Goal: Transaction & Acquisition: Purchase product/service

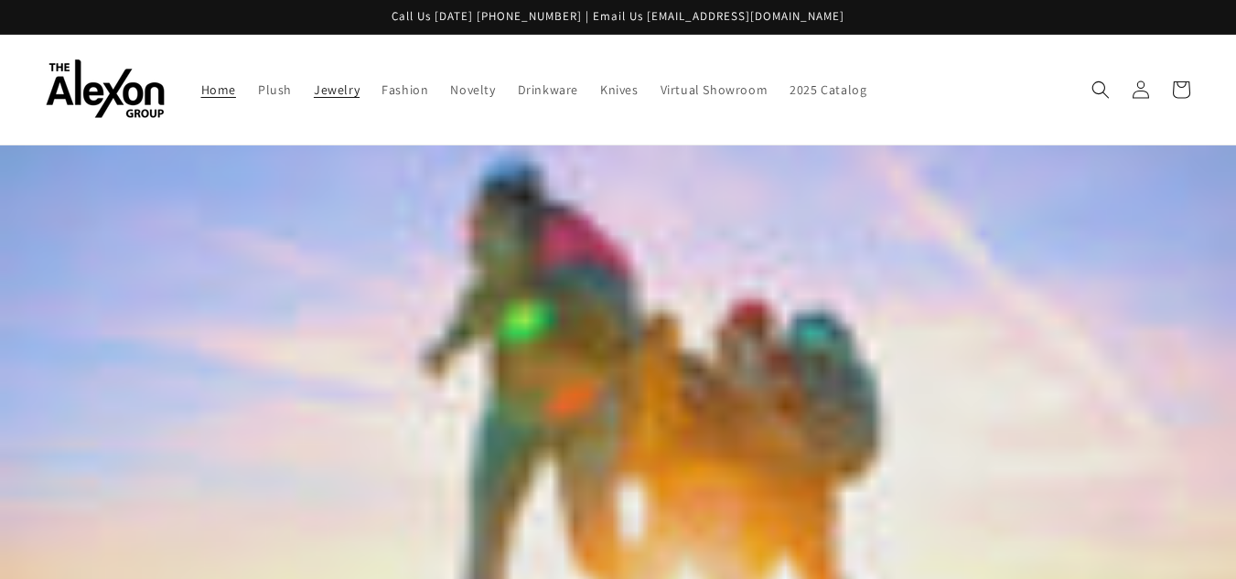
click at [320, 92] on span "Jewelry" at bounding box center [337, 89] width 46 height 16
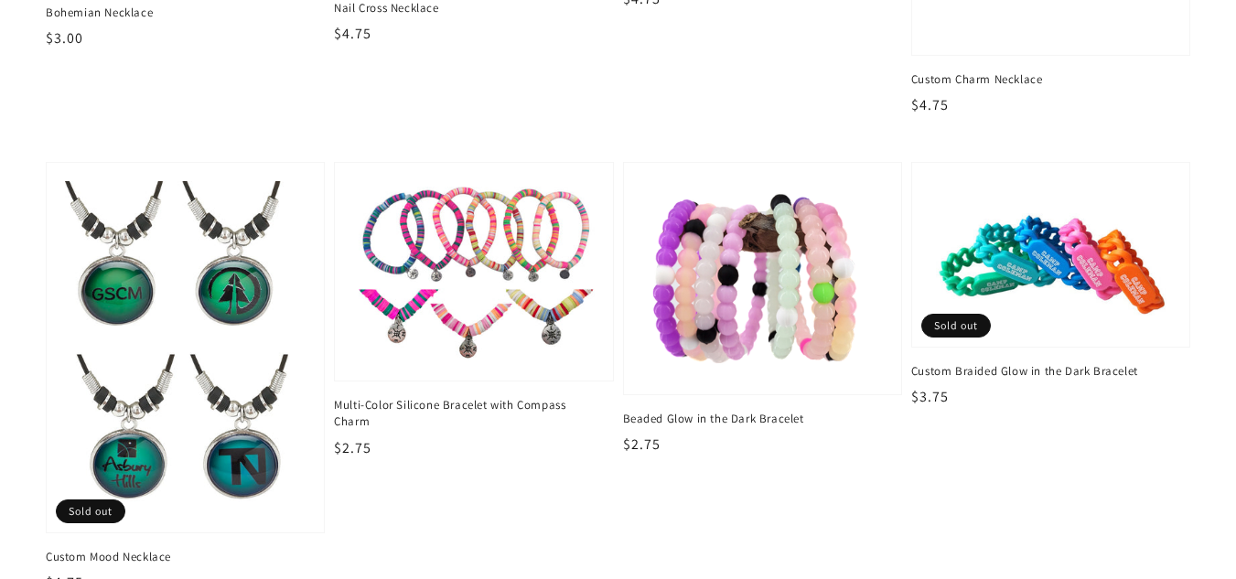
scroll to position [2653, 0]
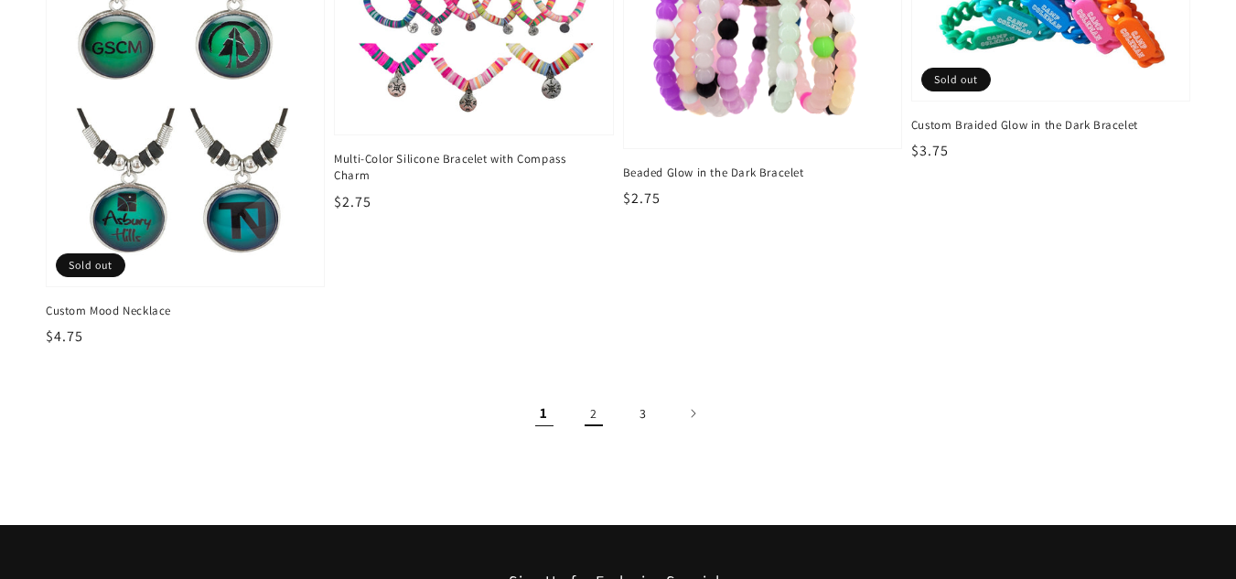
click at [593, 414] on link "2" at bounding box center [594, 413] width 40 height 40
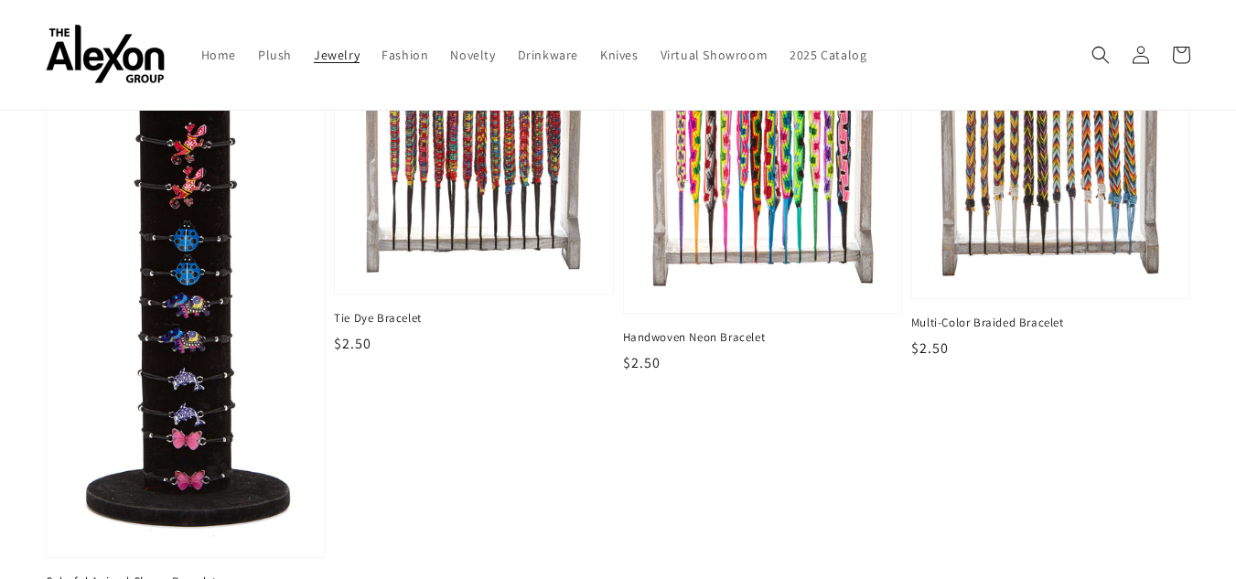
scroll to position [1189, 0]
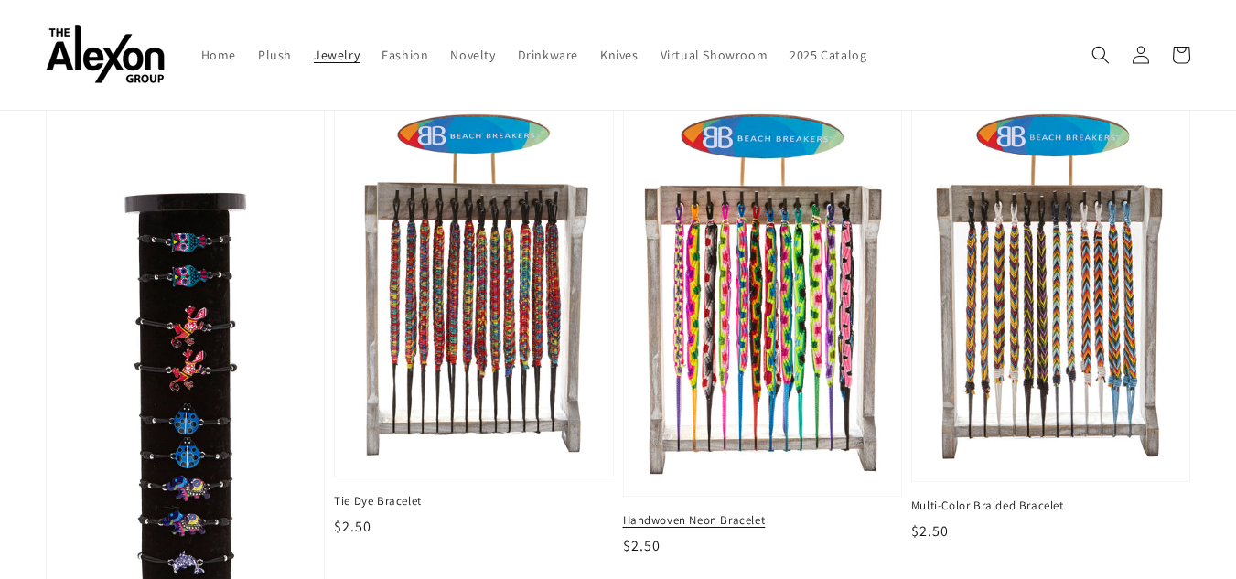
click at [761, 317] on img at bounding box center [763, 295] width 248 height 375
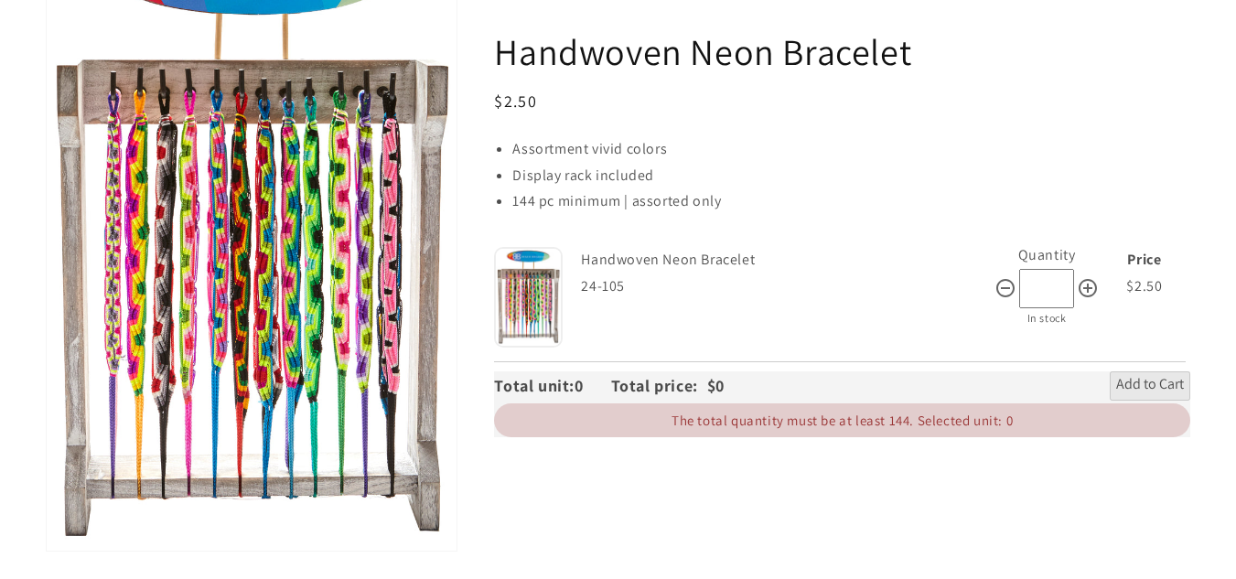
scroll to position [274, 0]
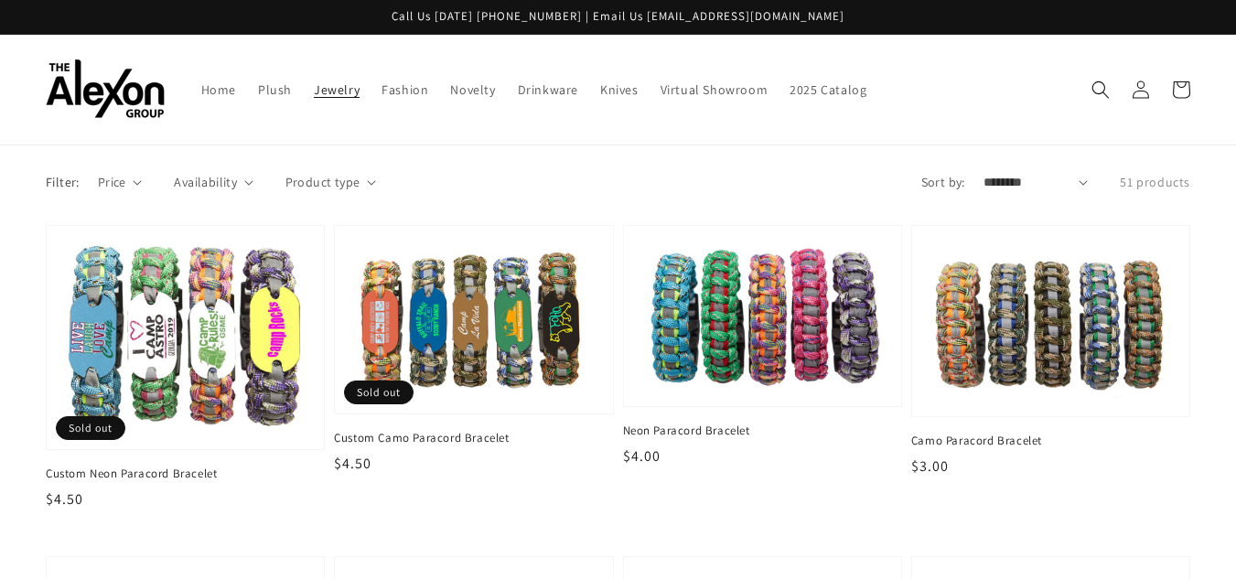
scroll to position [1189, 0]
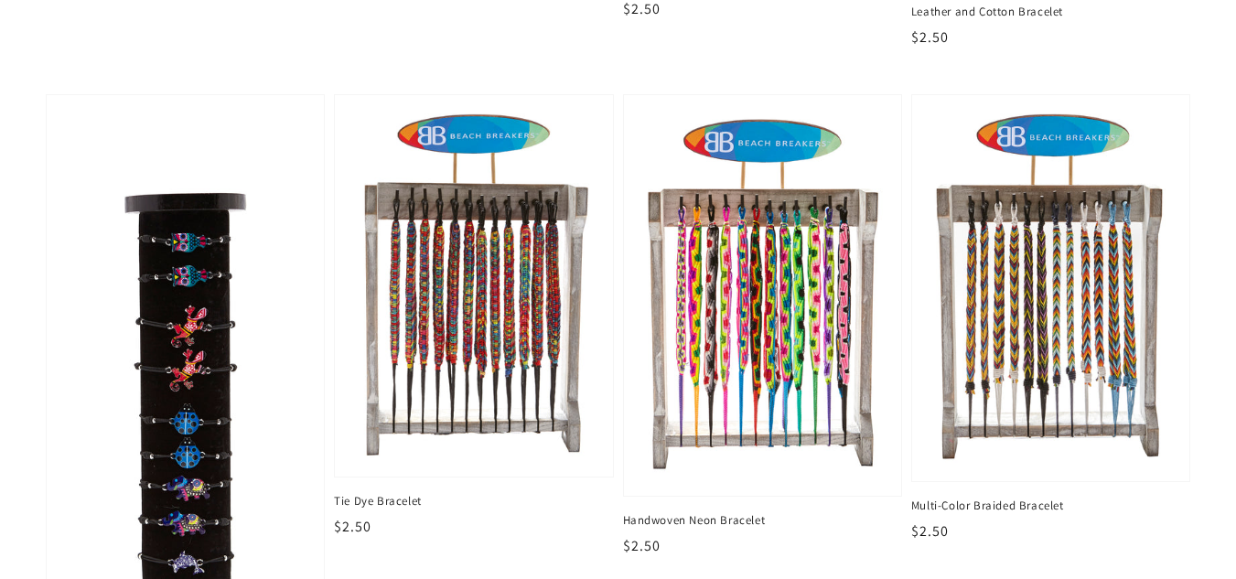
click at [1036, 306] on img at bounding box center [1051, 287] width 241 height 349
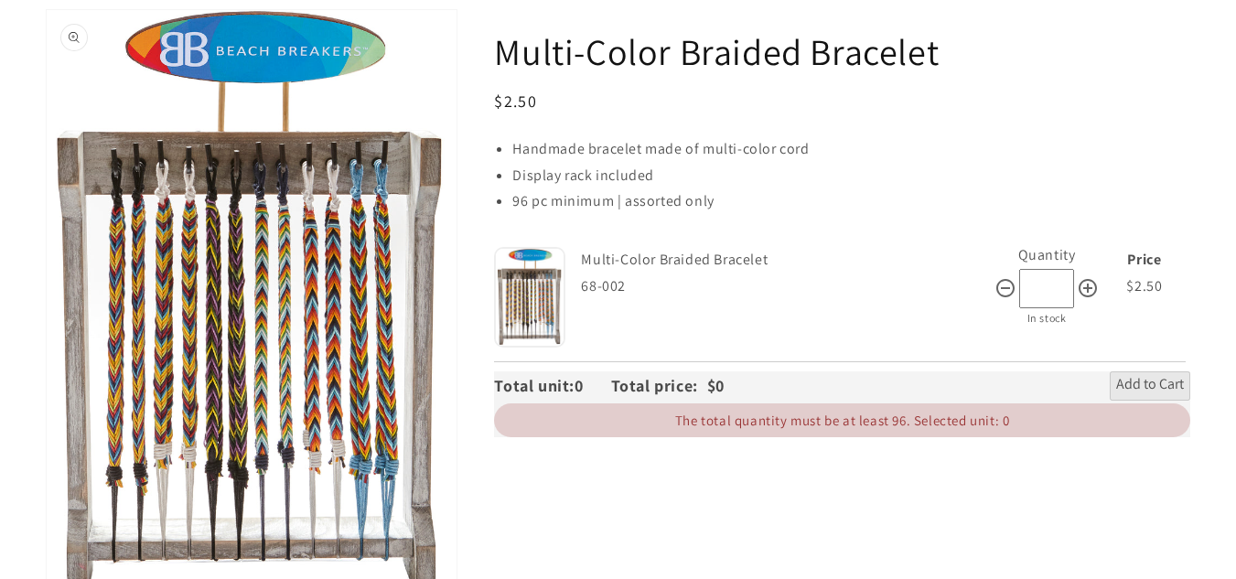
scroll to position [183, 0]
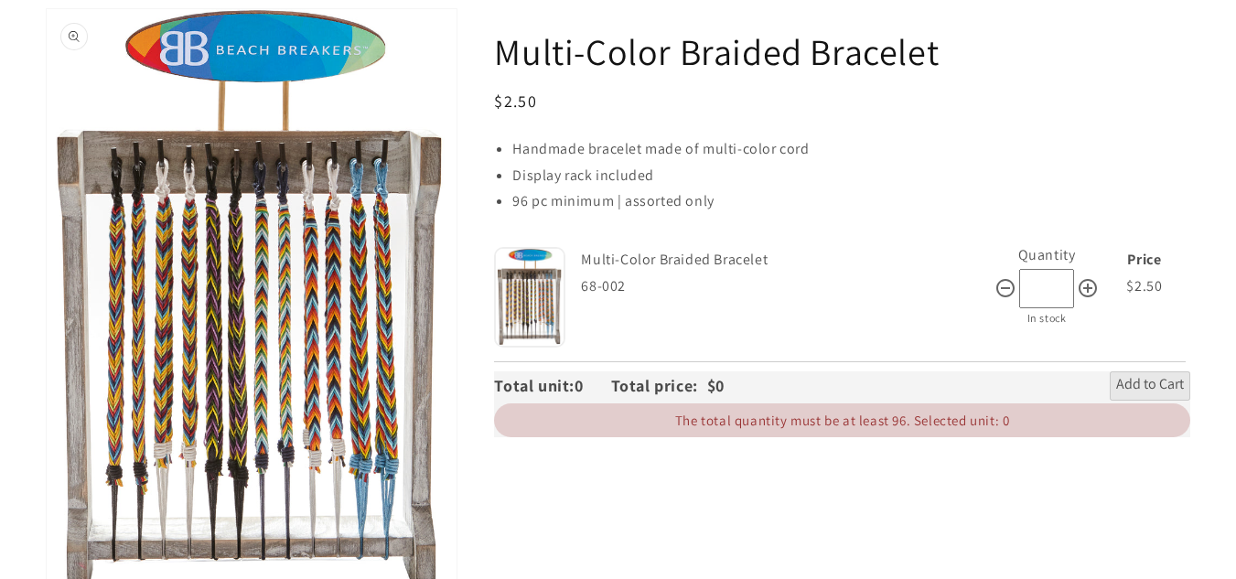
click at [372, 299] on button "Open media 1 in gallery view" at bounding box center [252, 306] width 410 height 594
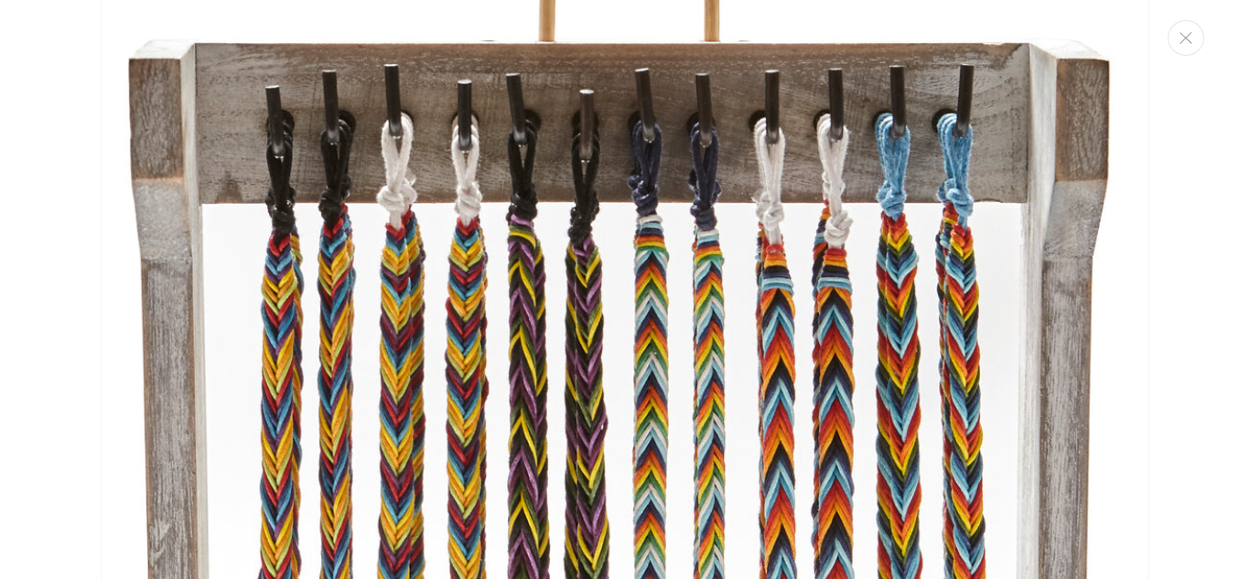
scroll to position [293, 0]
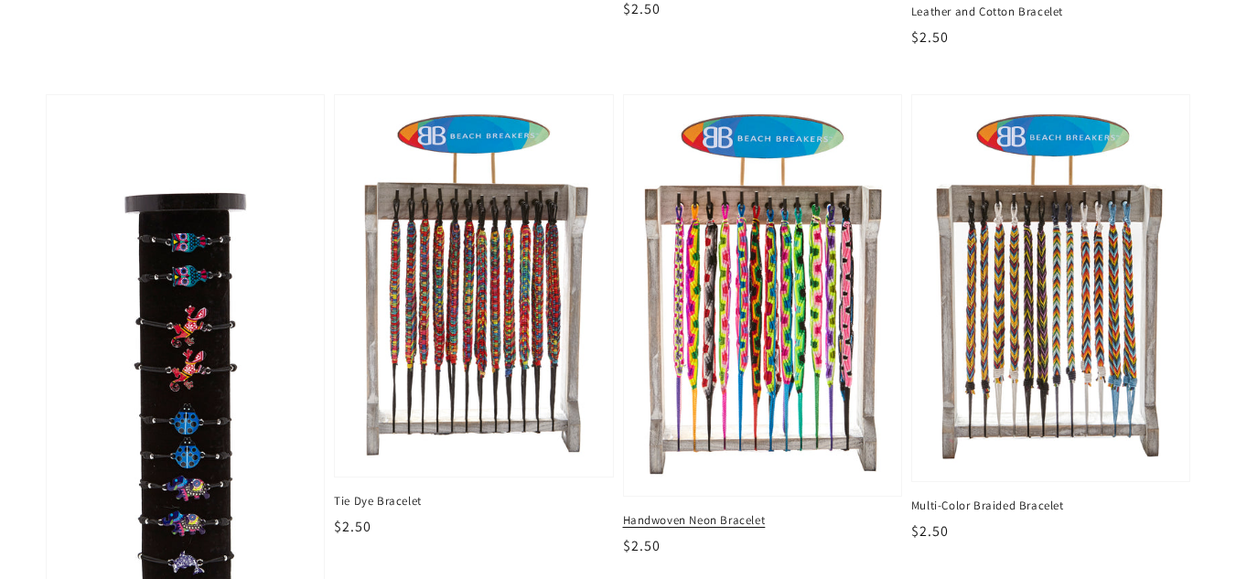
scroll to position [1189, 0]
click at [807, 326] on img at bounding box center [763, 295] width 248 height 375
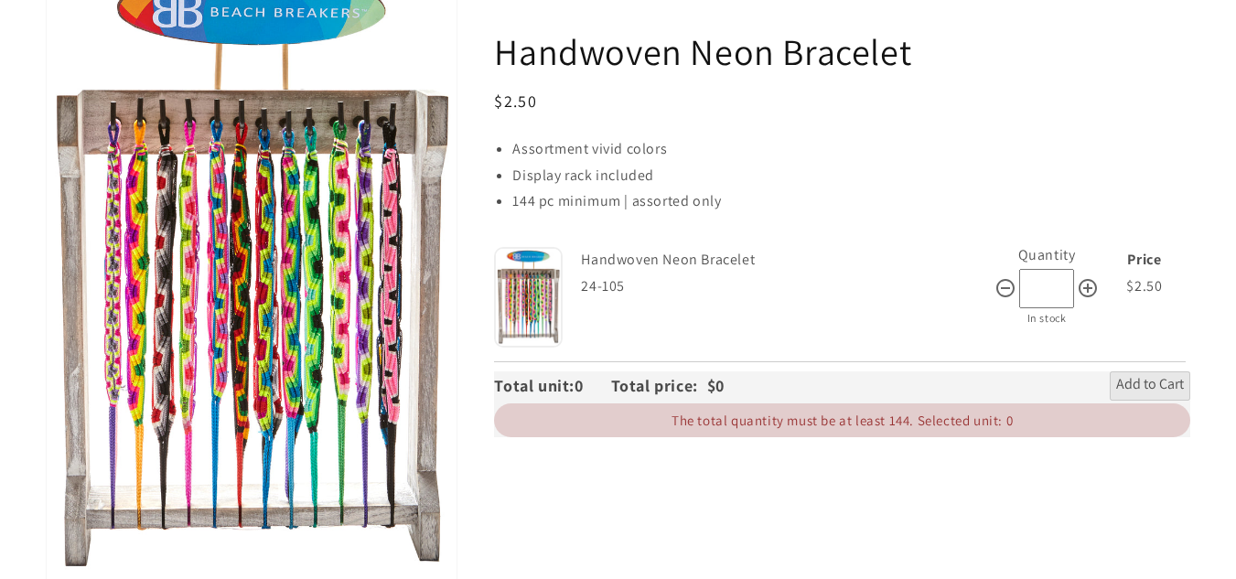
scroll to position [274, 0]
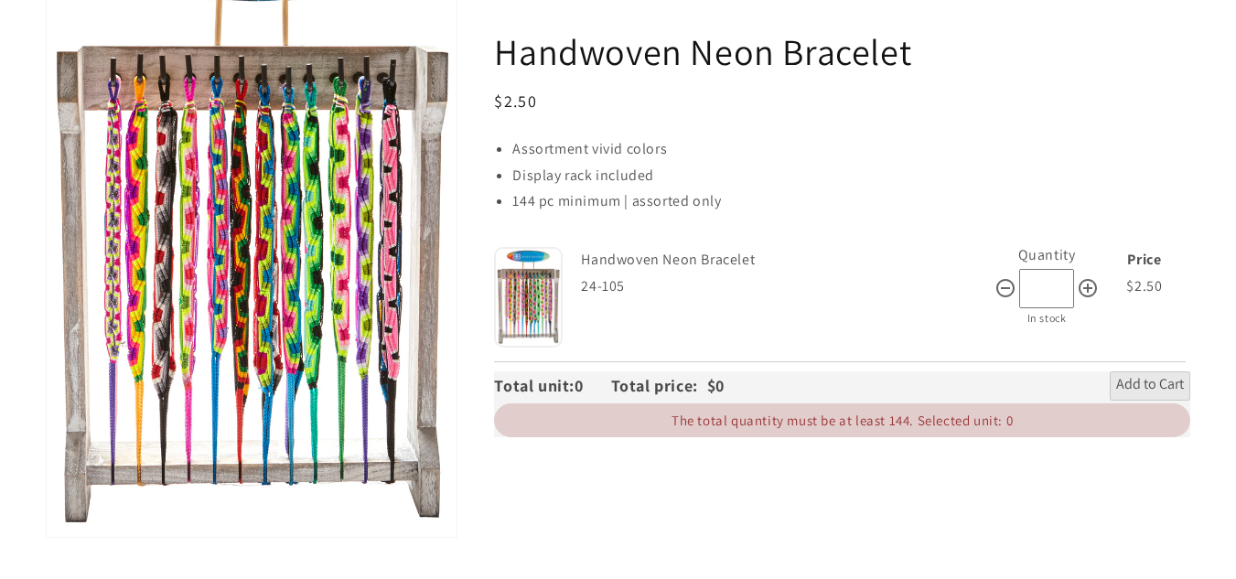
click at [272, 263] on button "Open media 1 in gallery view" at bounding box center [252, 228] width 410 height 620
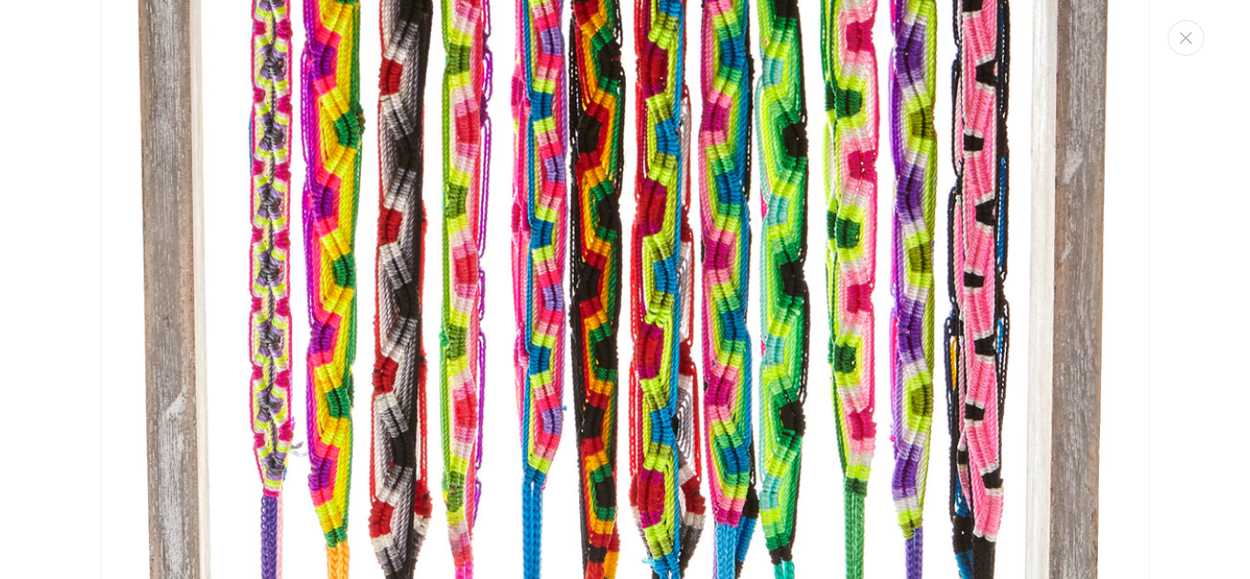
scroll to position [842, 0]
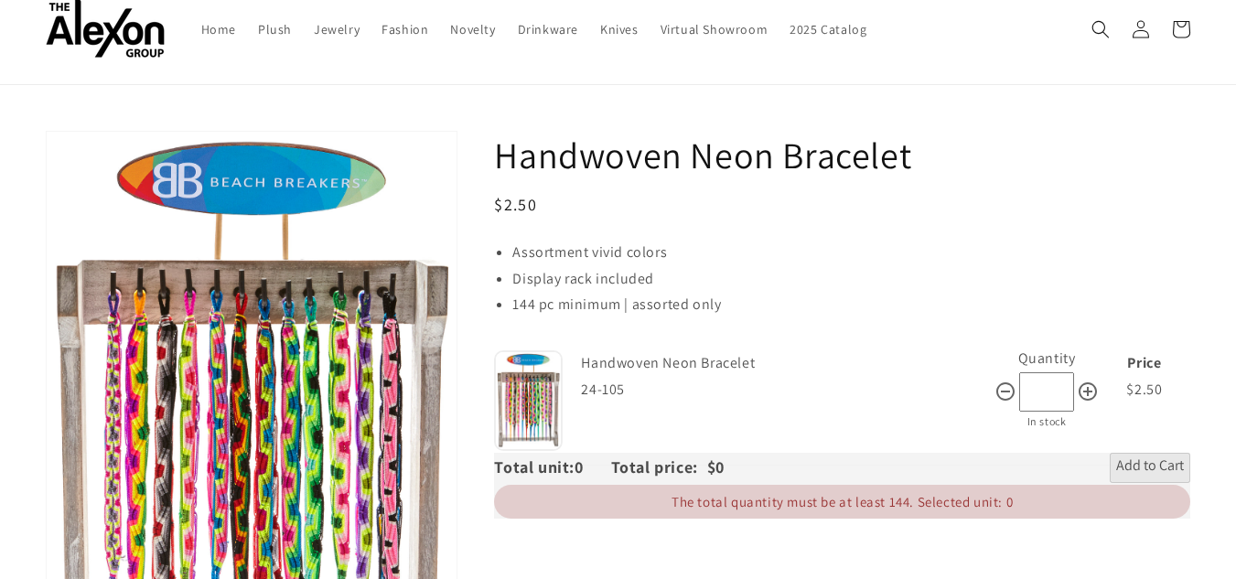
scroll to position [91, 0]
